Goal: Transaction & Acquisition: Subscribe to service/newsletter

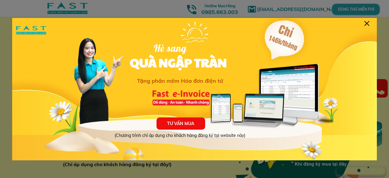
click at [366, 23] on div at bounding box center [366, 23] width 5 height 5
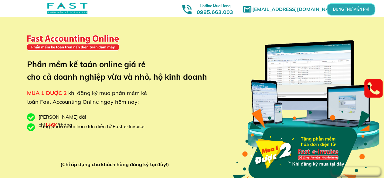
click at [346, 9] on p "DÙNG THỬ MIỄN PHÍ" at bounding box center [351, 9] width 14 height 3
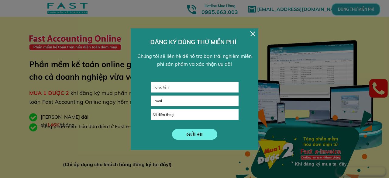
click at [250, 33] on div "GỬI ĐI ĐĂNG KÝ DÙNG THỬ MIỄN PHÍ Chúng tôi sẽ liên hệ để hỗ trợ bạn trải nghiệm…" at bounding box center [194, 88] width 127 height 121
click at [251, 33] on div at bounding box center [252, 33] width 5 height 5
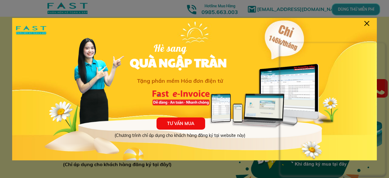
click at [366, 24] on div at bounding box center [366, 23] width 5 height 5
